Goal: Transaction & Acquisition: Purchase product/service

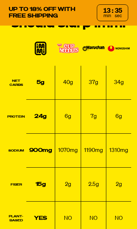
scroll to position [964, 0]
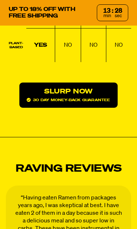
click at [89, 83] on link "Slurp Now 30 day money-back guarantee" at bounding box center [68, 95] width 98 height 25
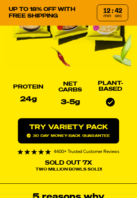
scroll to position [0, 0]
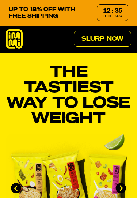
click at [18, 39] on icon at bounding box center [14, 38] width 17 height 19
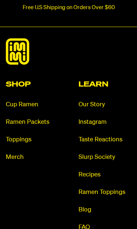
scroll to position [3387, 0]
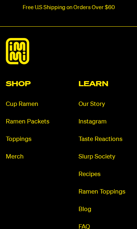
click at [42, 118] on link "Ramen Packets" at bounding box center [32, 122] width 53 height 8
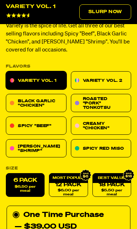
scroll to position [271, 0]
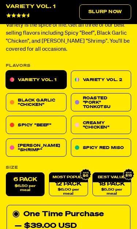
click at [113, 125] on link "Creamy "Chicken"" at bounding box center [101, 125] width 61 height 18
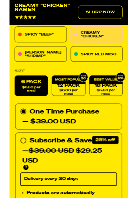
scroll to position [364, 0]
